Goal: Task Accomplishment & Management: Manage account settings

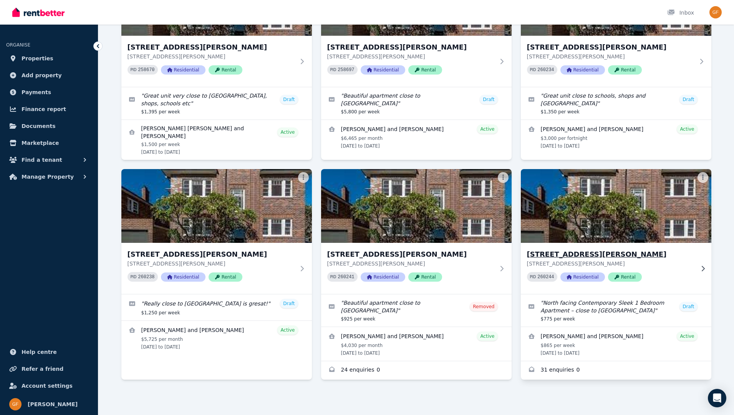
click at [627, 277] on span "Rental" at bounding box center [625, 276] width 34 height 9
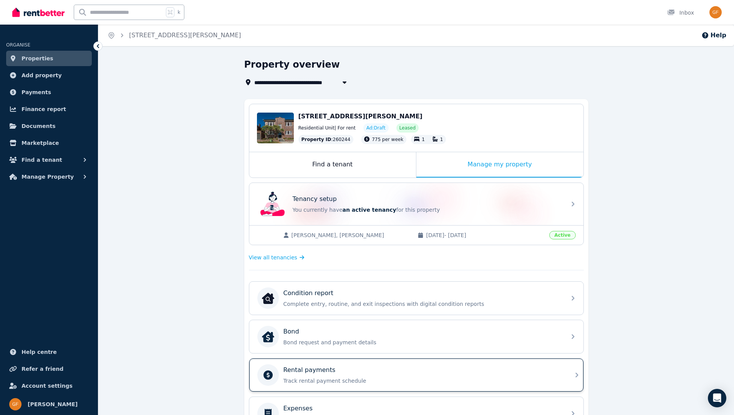
click at [399, 373] on div "Rental payments" at bounding box center [423, 369] width 278 height 9
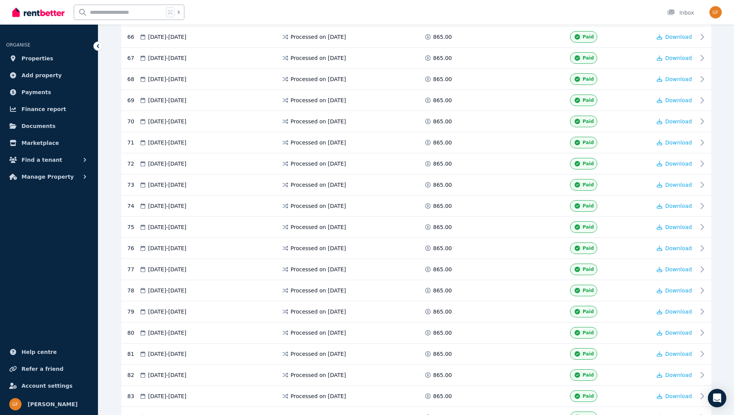
scroll to position [1664, 0]
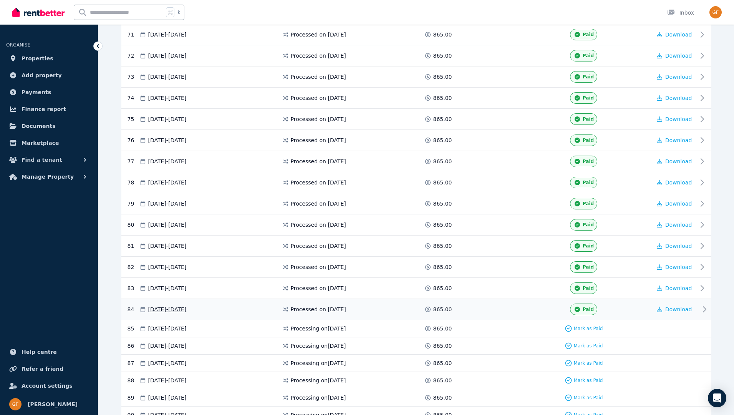
click at [672, 312] on div "Download" at bounding box center [675, 310] width 46 height 12
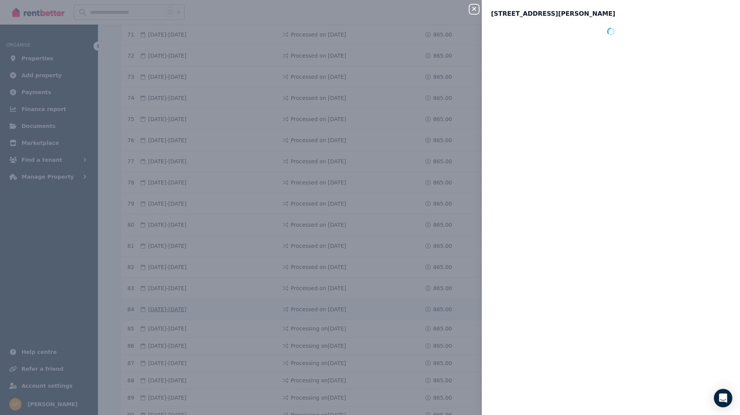
click at [672, 312] on div "Close panel unit 6/81 Blair Street, North Bondi" at bounding box center [370, 207] width 740 height 415
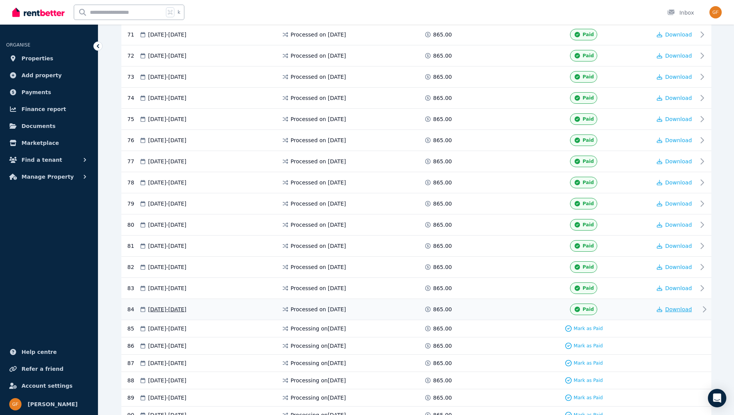
click at [678, 311] on span "Download" at bounding box center [678, 309] width 27 height 6
click at [26, 56] on span "Properties" at bounding box center [38, 58] width 32 height 9
